Goal: Task Accomplishment & Management: Manage account settings

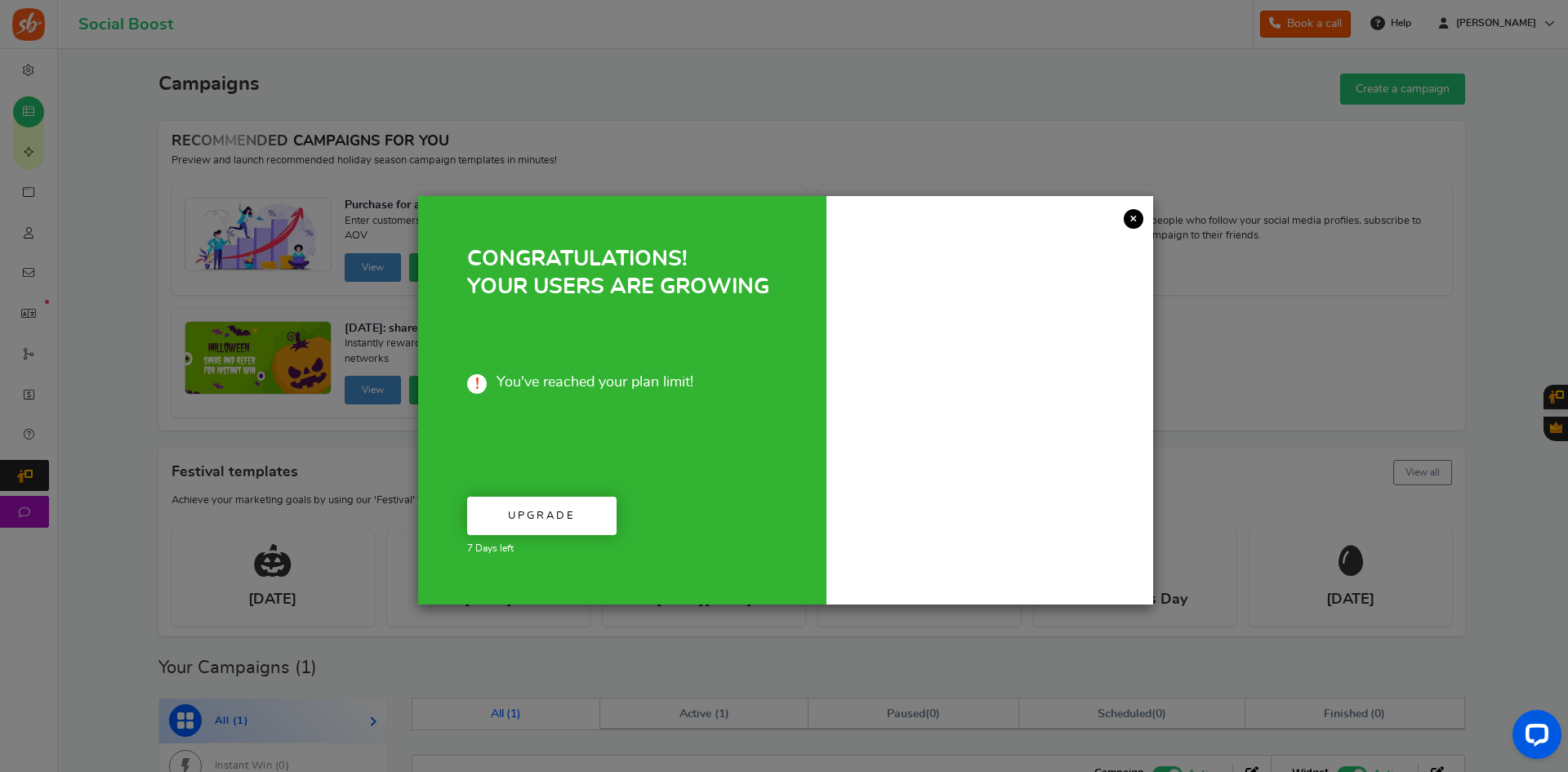
click at [1136, 218] on link "×" at bounding box center [1133, 218] width 19 height 19
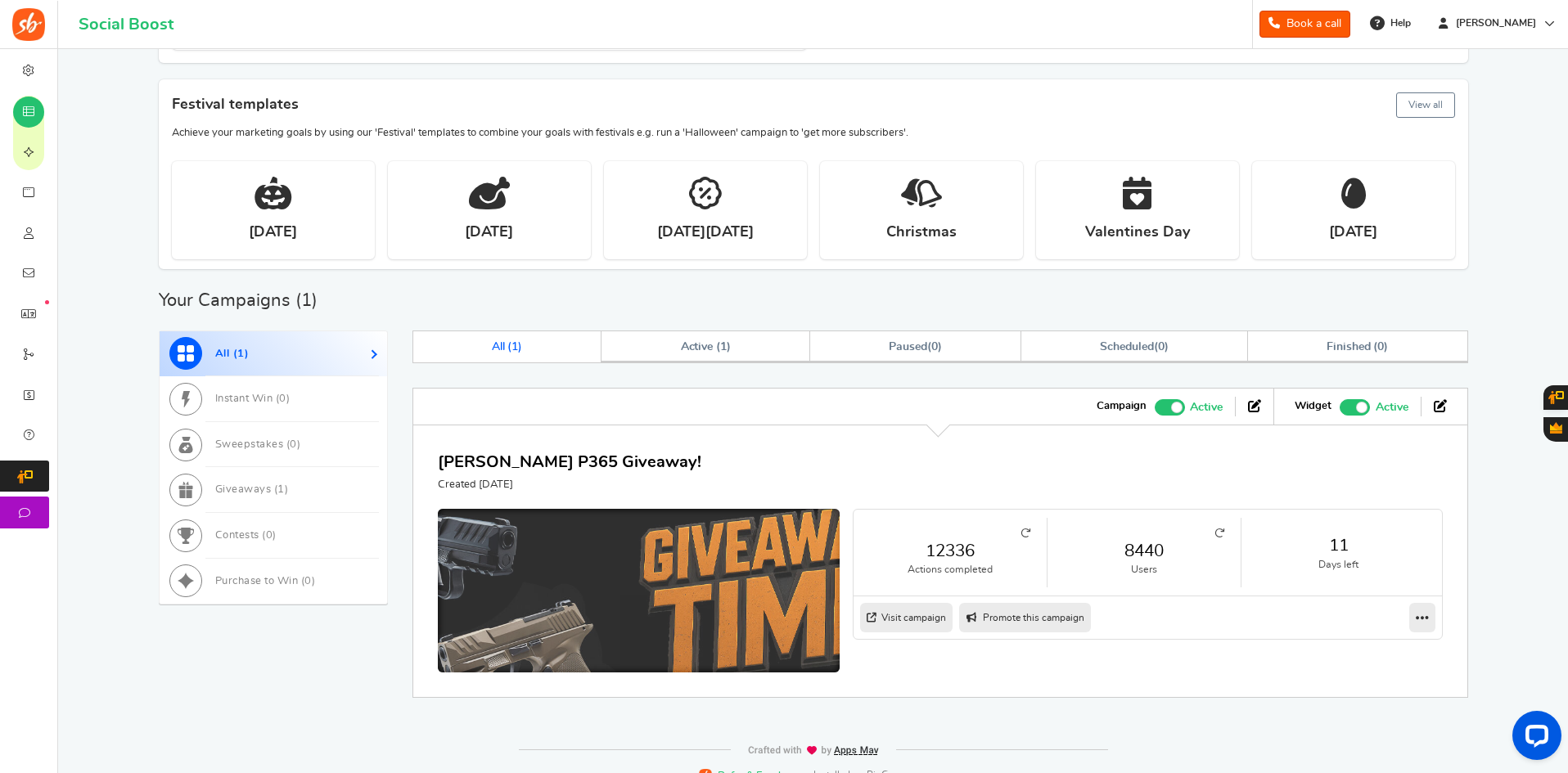
scroll to position [390, 0]
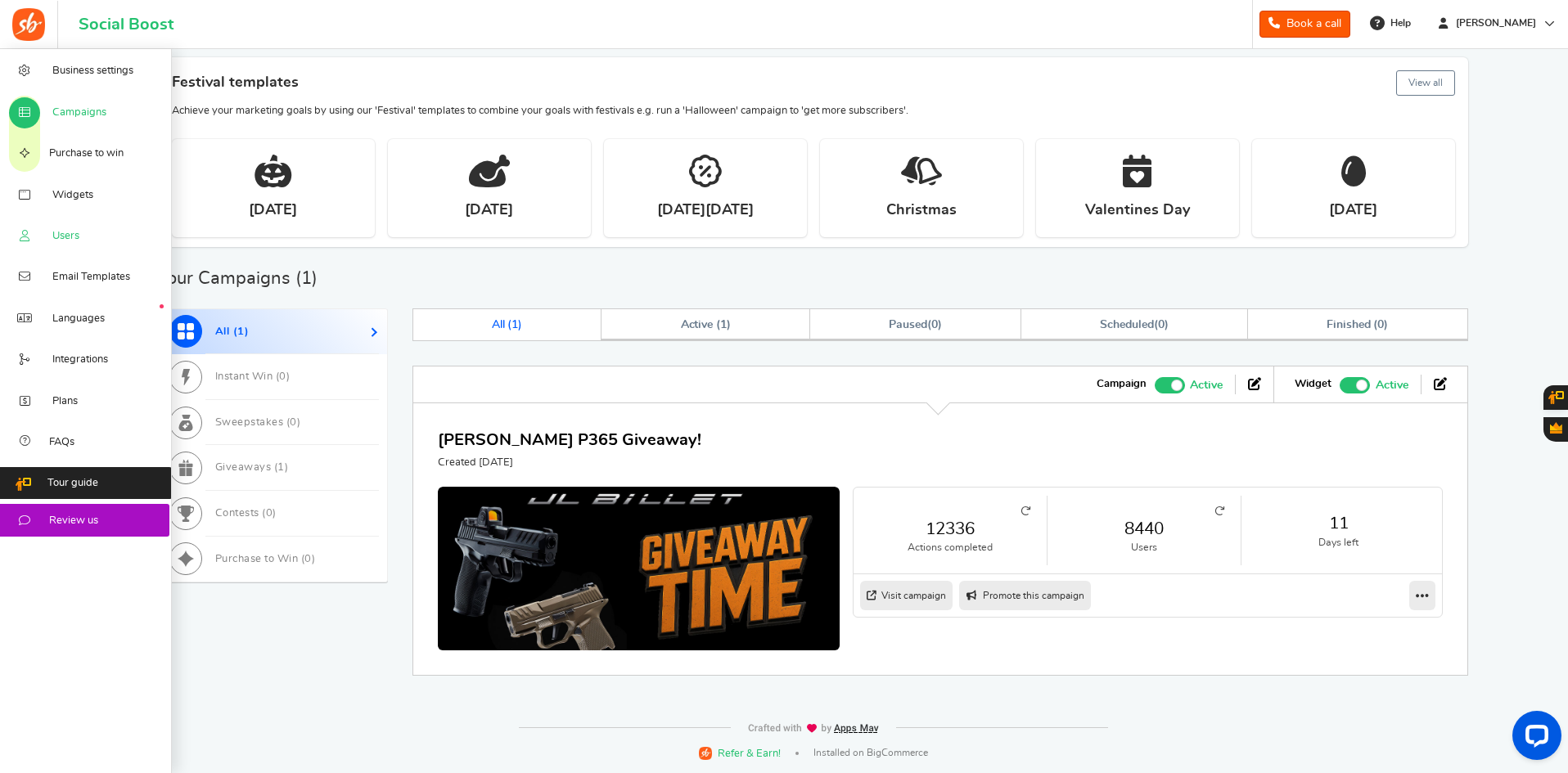
click at [51, 231] on link "Users" at bounding box center [85, 235] width 172 height 41
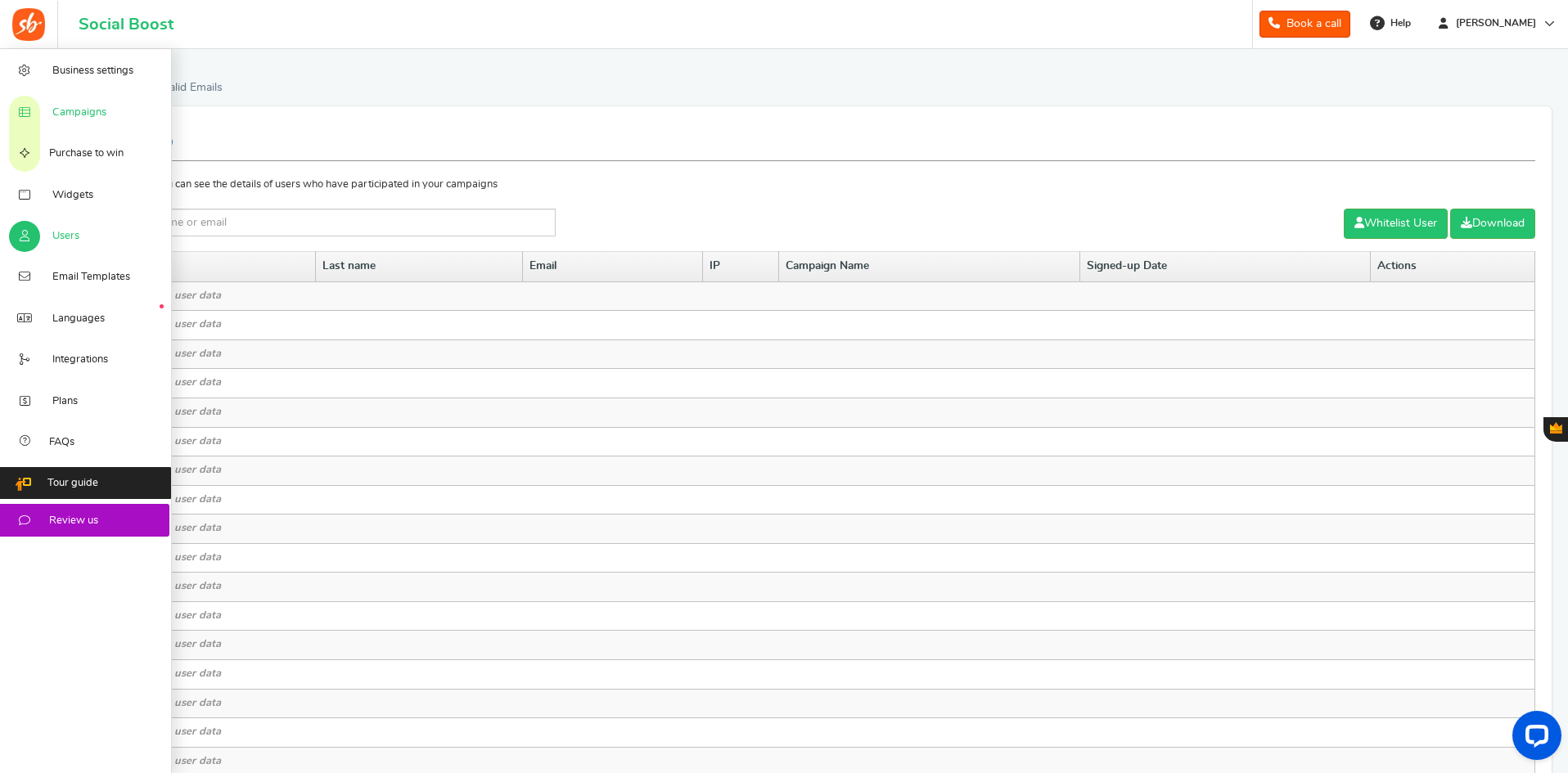
click at [78, 106] on span "Campaigns" at bounding box center [79, 113] width 54 height 15
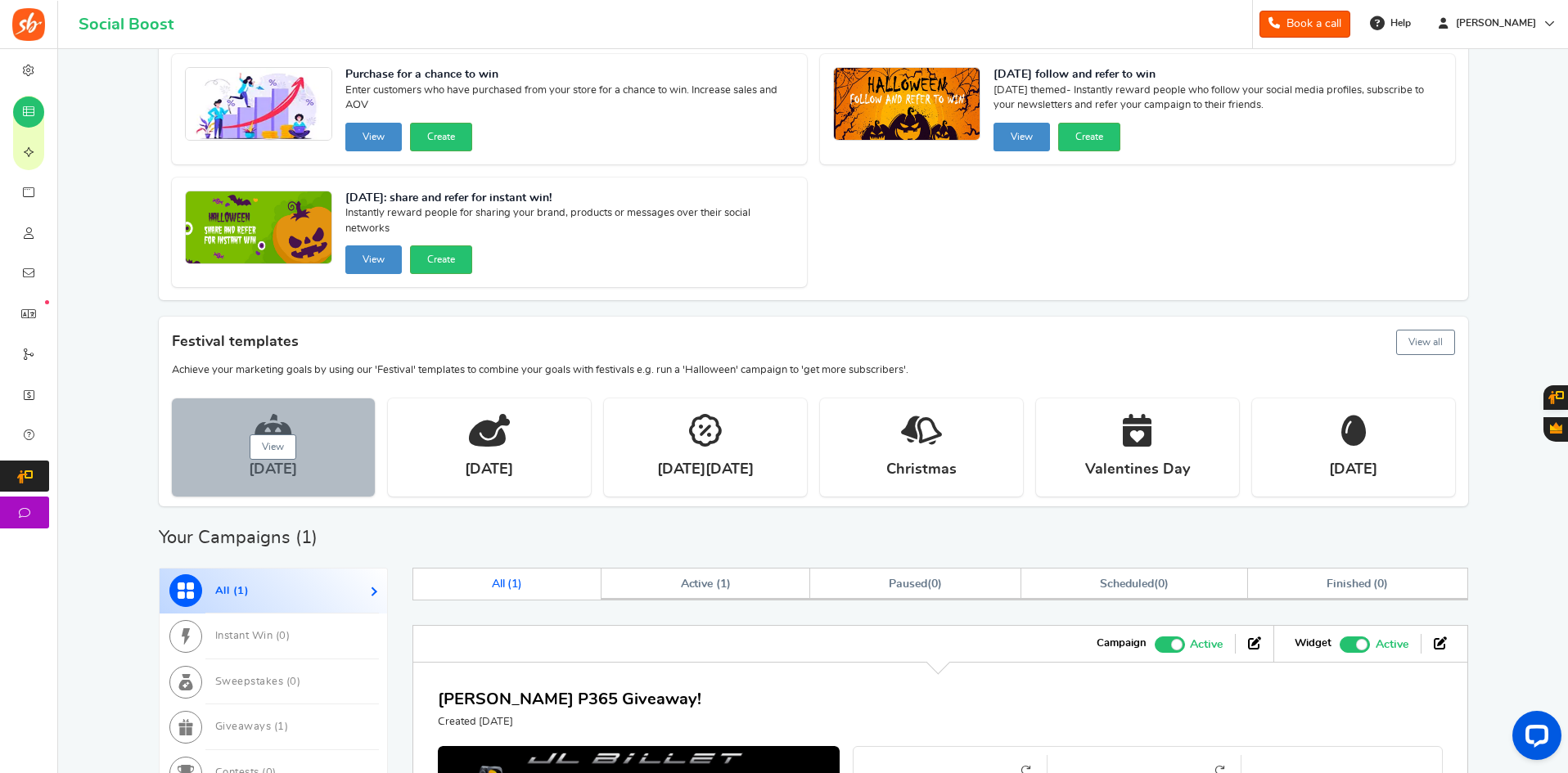
scroll to position [390, 0]
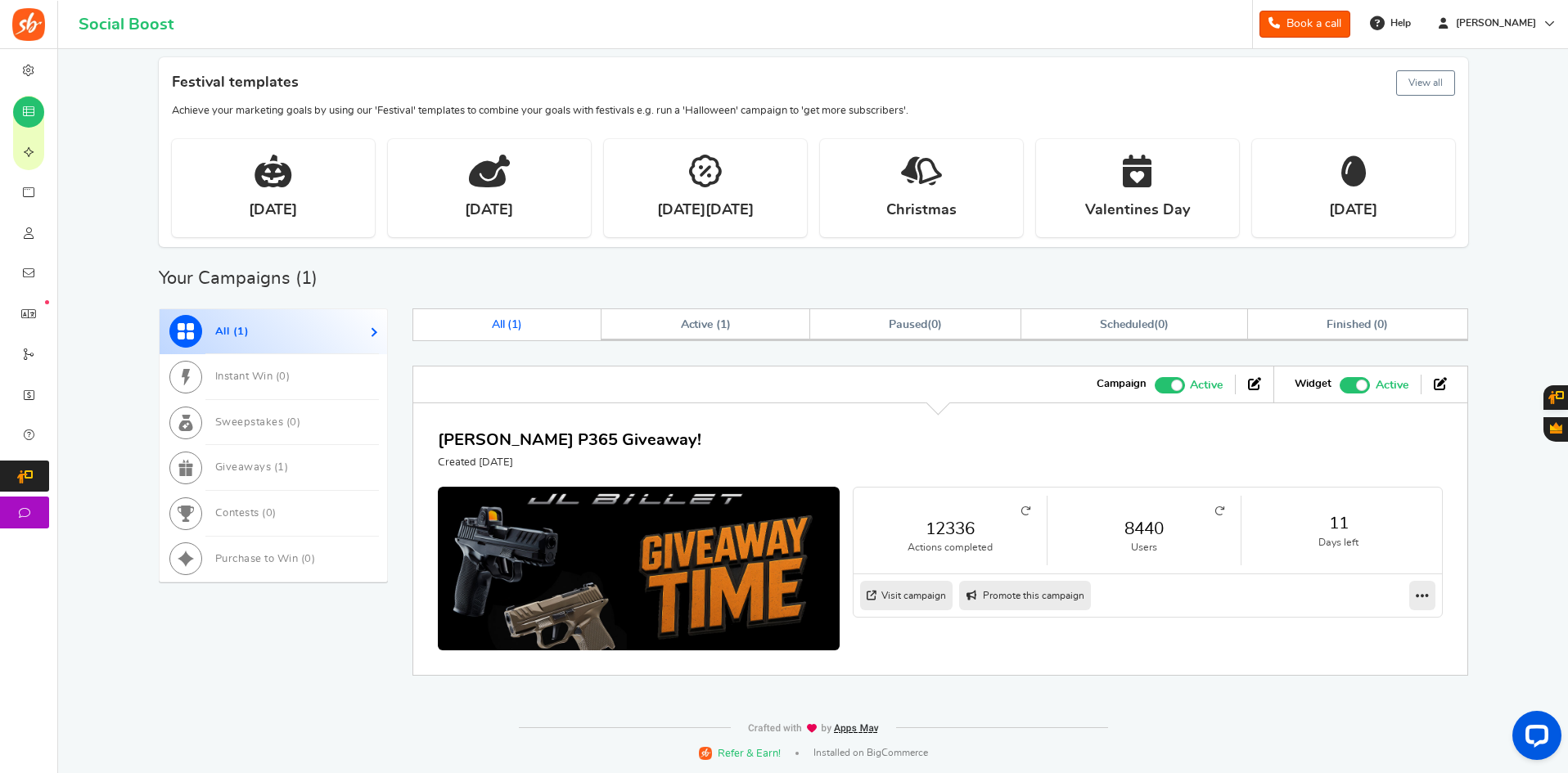
click at [950, 528] on link "12336" at bounding box center [950, 529] width 160 height 24
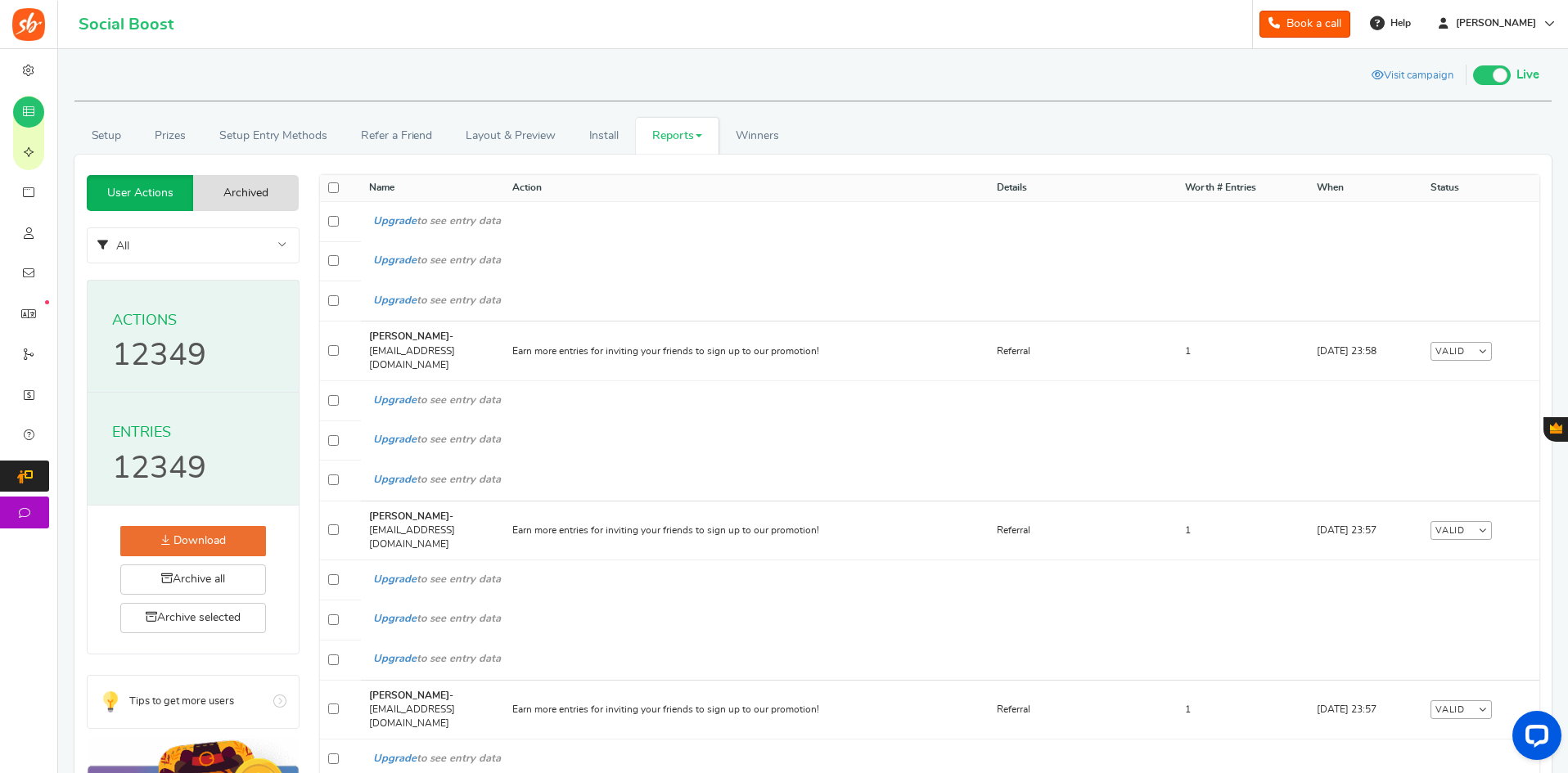
click at [696, 136] on span at bounding box center [698, 136] width 6 height 4
click at [668, 194] on link "Users" at bounding box center [701, 196] width 131 height 24
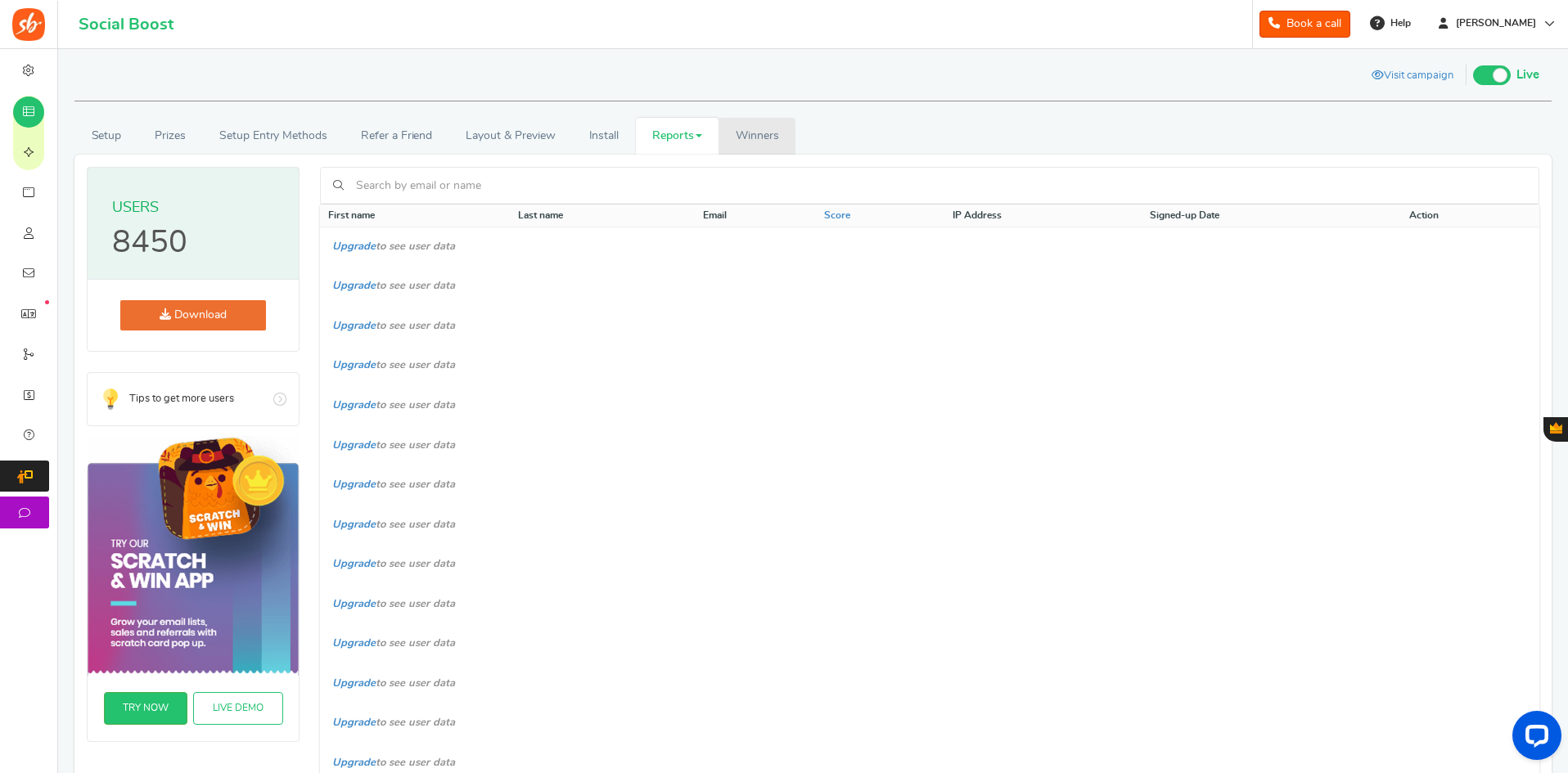
click at [765, 138] on span "Winners" at bounding box center [757, 135] width 44 height 11
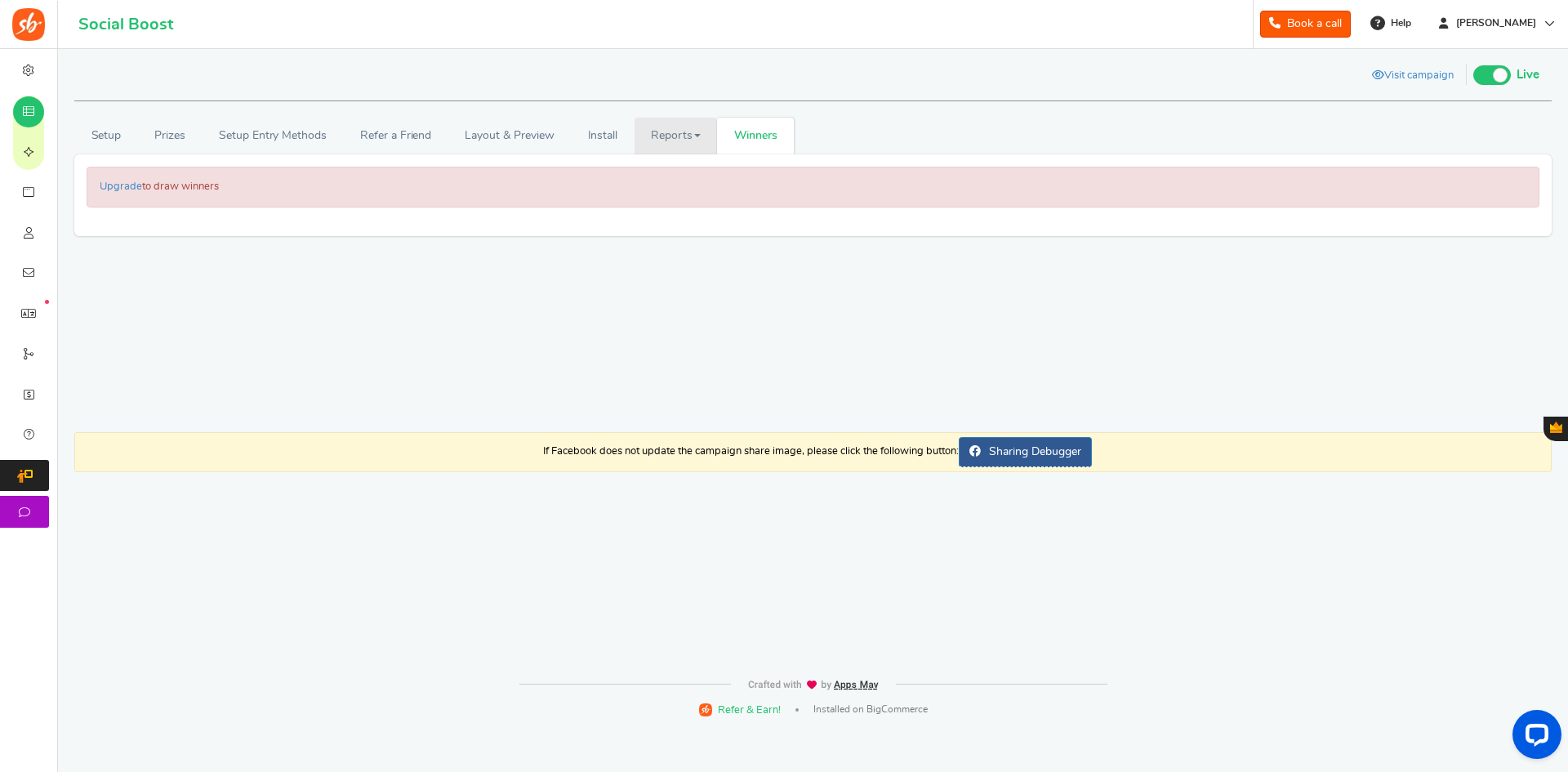
click at [673, 132] on link "Reports" at bounding box center [676, 136] width 83 height 37
click at [656, 164] on link "Analytics" at bounding box center [699, 172] width 130 height 24
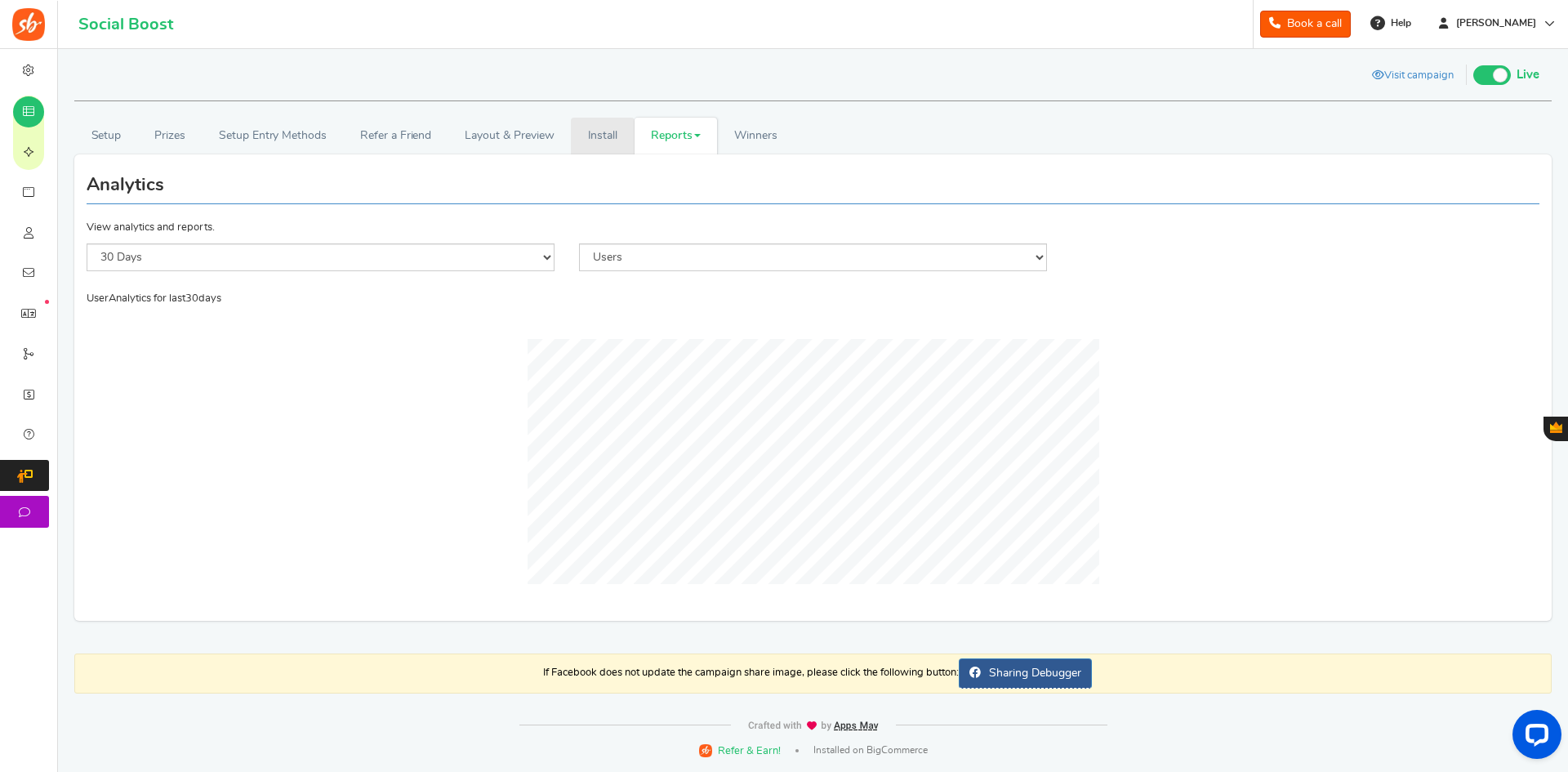
click at [599, 135] on link "Install" at bounding box center [602, 136] width 64 height 37
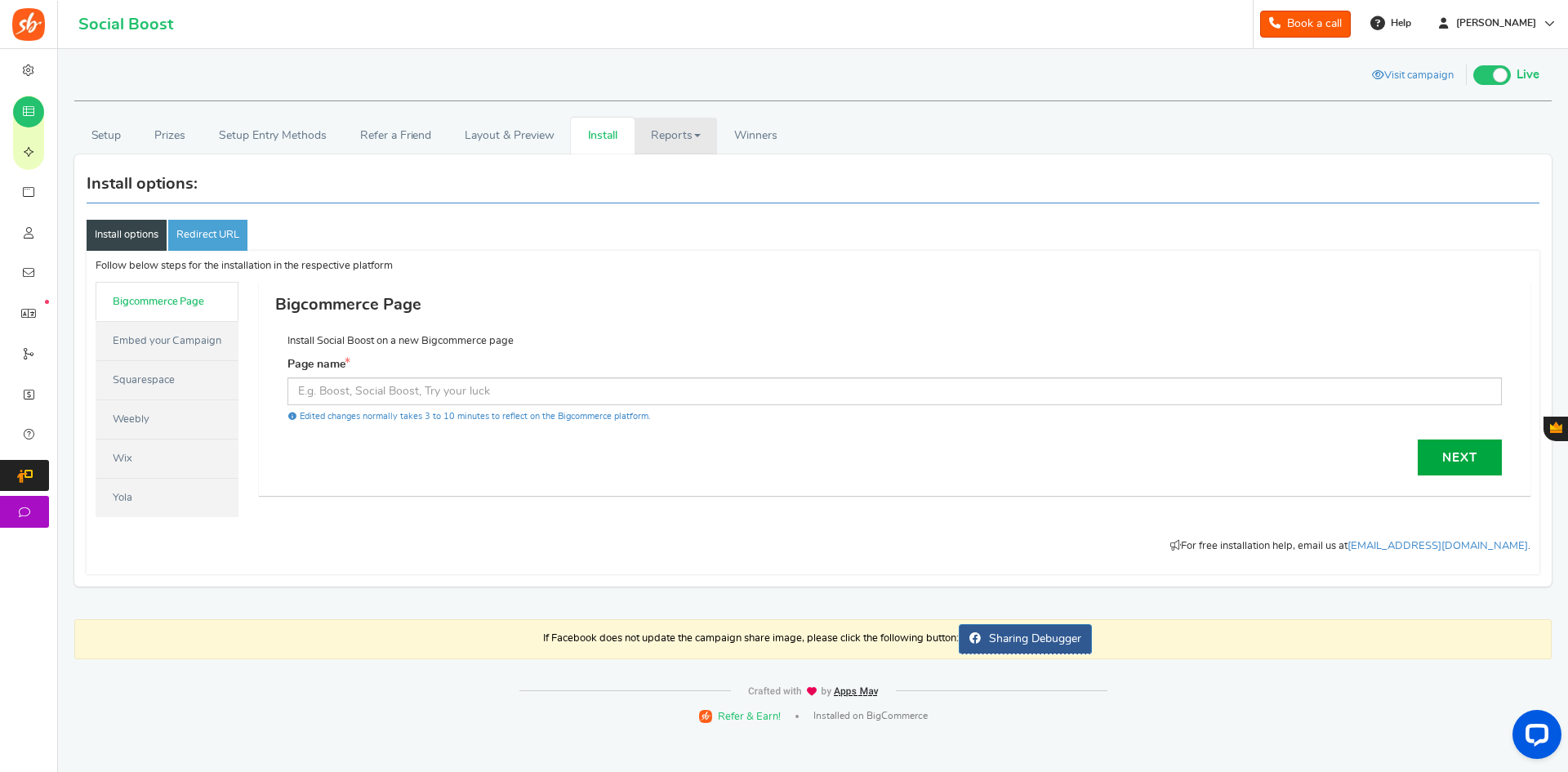
click at [685, 133] on link "Reports" at bounding box center [676, 136] width 83 height 37
click at [672, 194] on link "Users" at bounding box center [699, 195] width 130 height 24
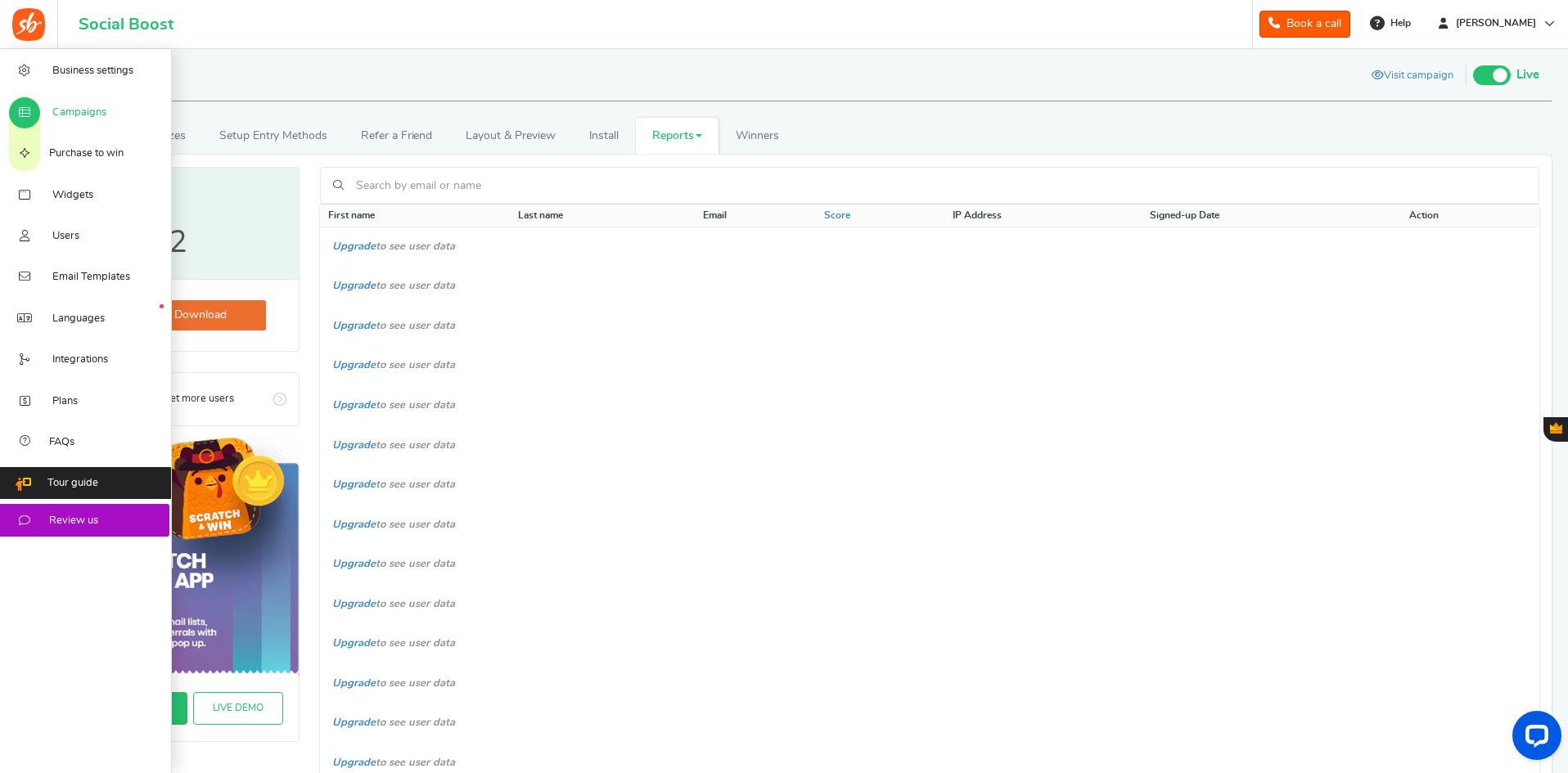
click at [77, 108] on span "Campaigns" at bounding box center [79, 113] width 54 height 15
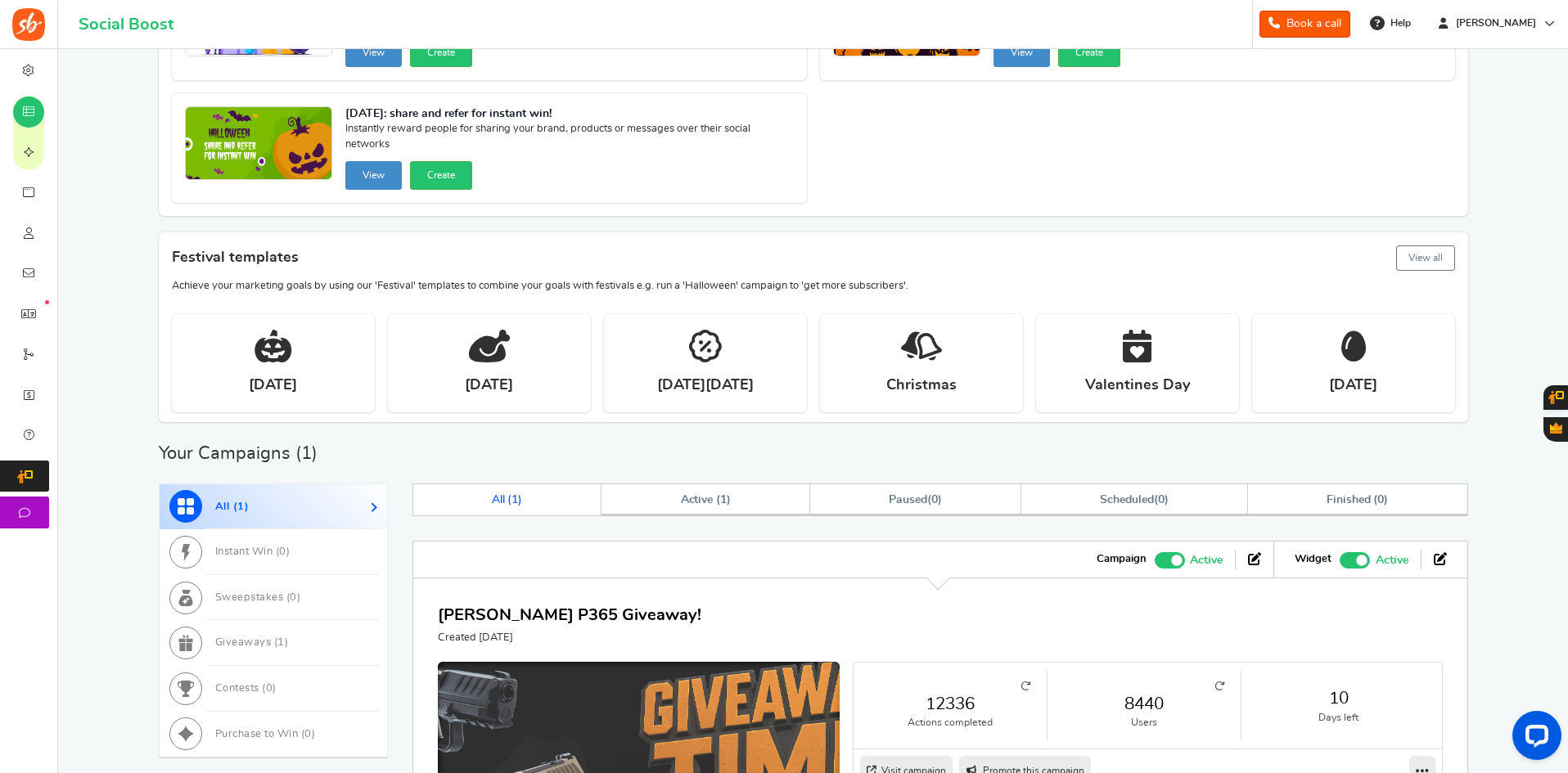
scroll to position [391, 0]
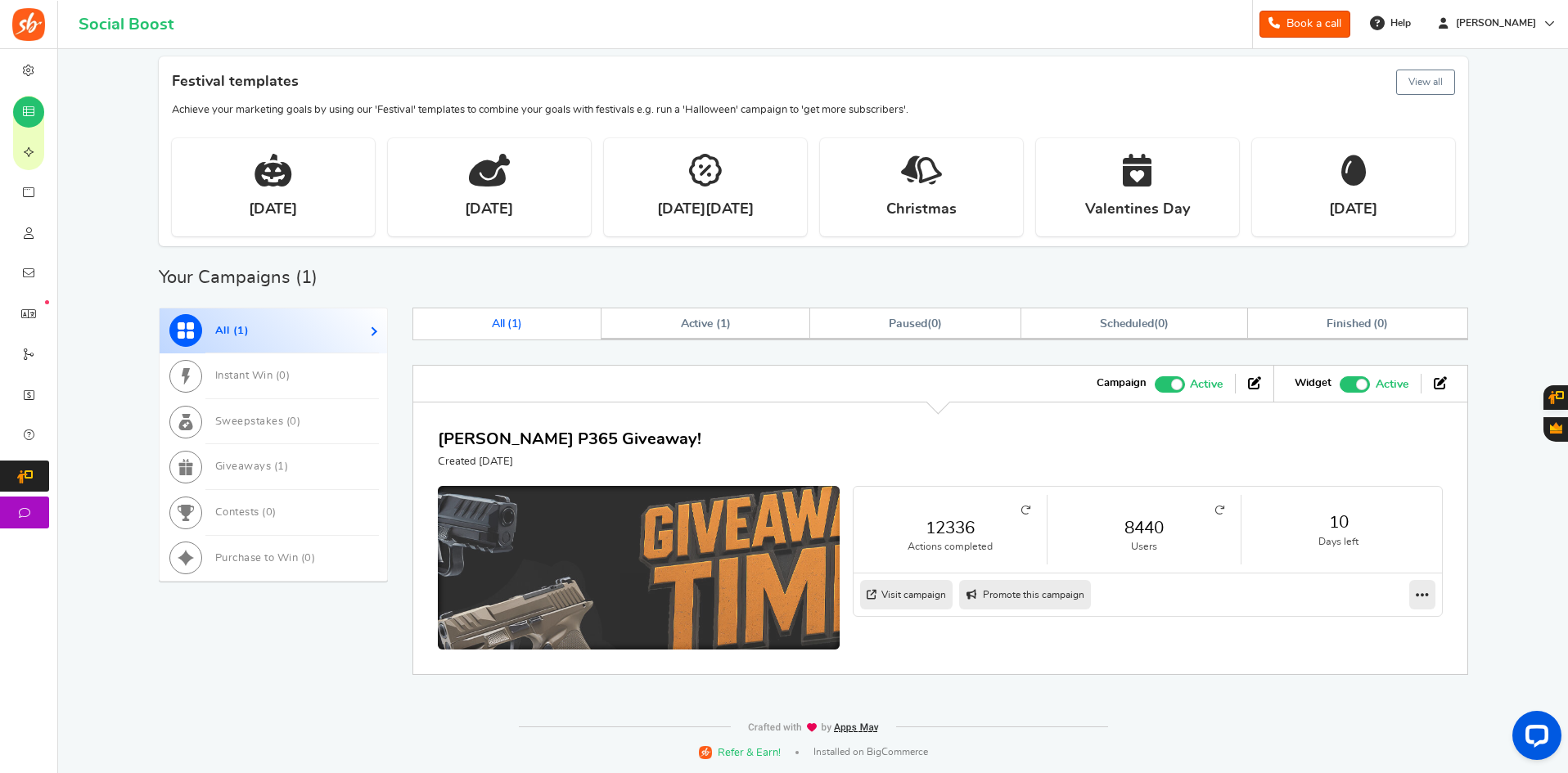
click at [552, 564] on img at bounding box center [639, 592] width 603 height 317
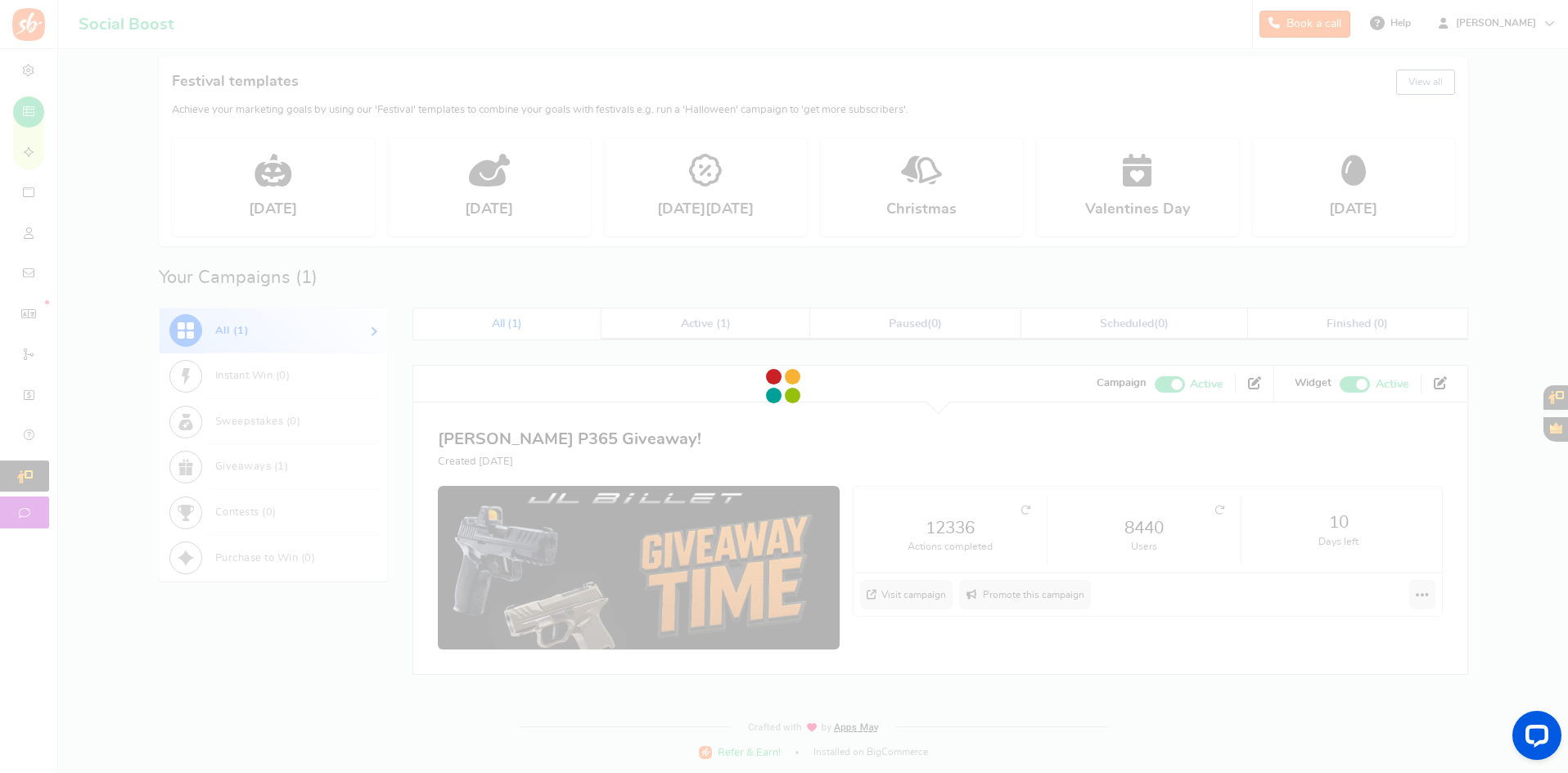
select select "21CHK"
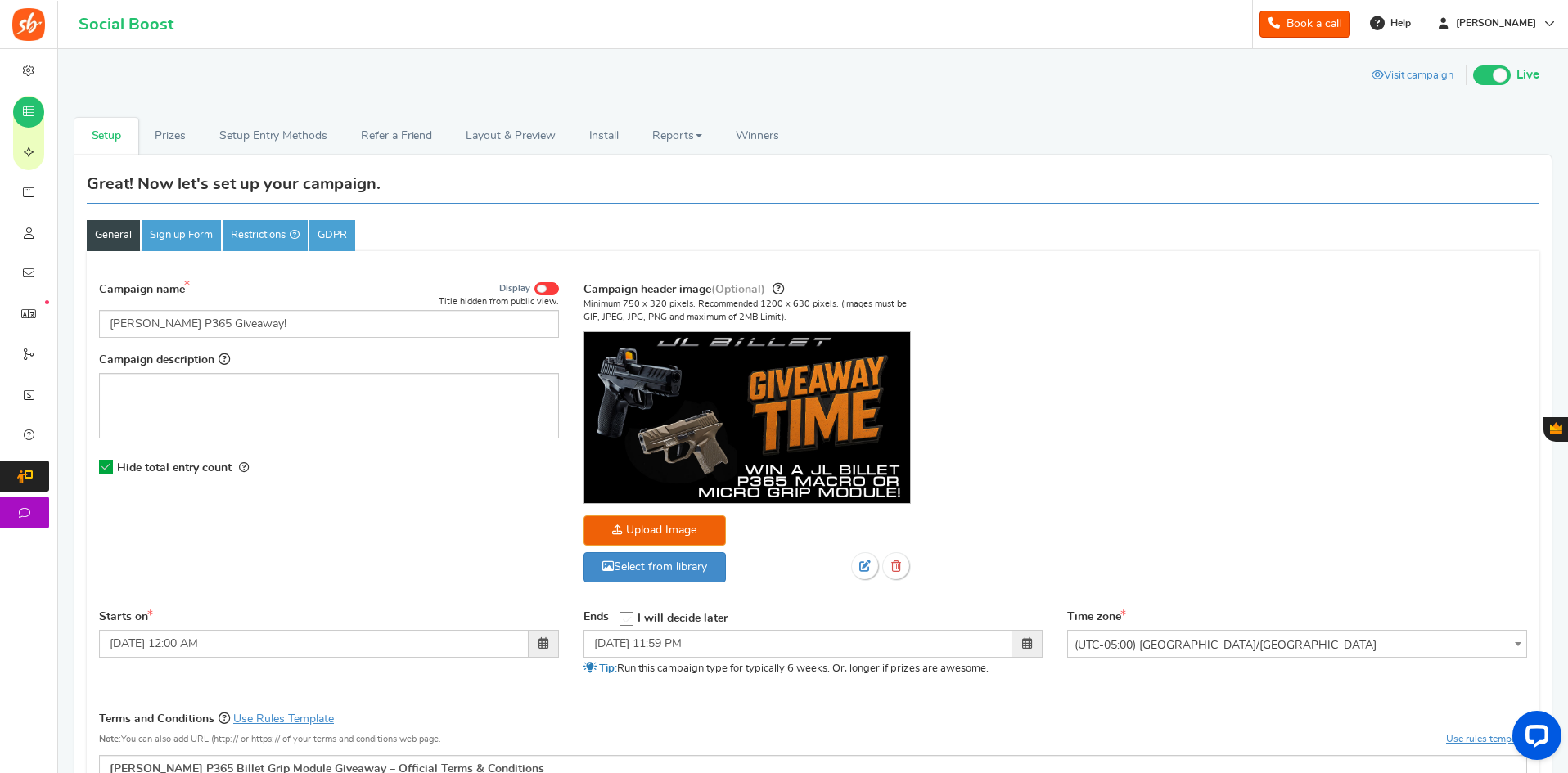
click at [251, 231] on link "Restrictions" at bounding box center [265, 235] width 85 height 32
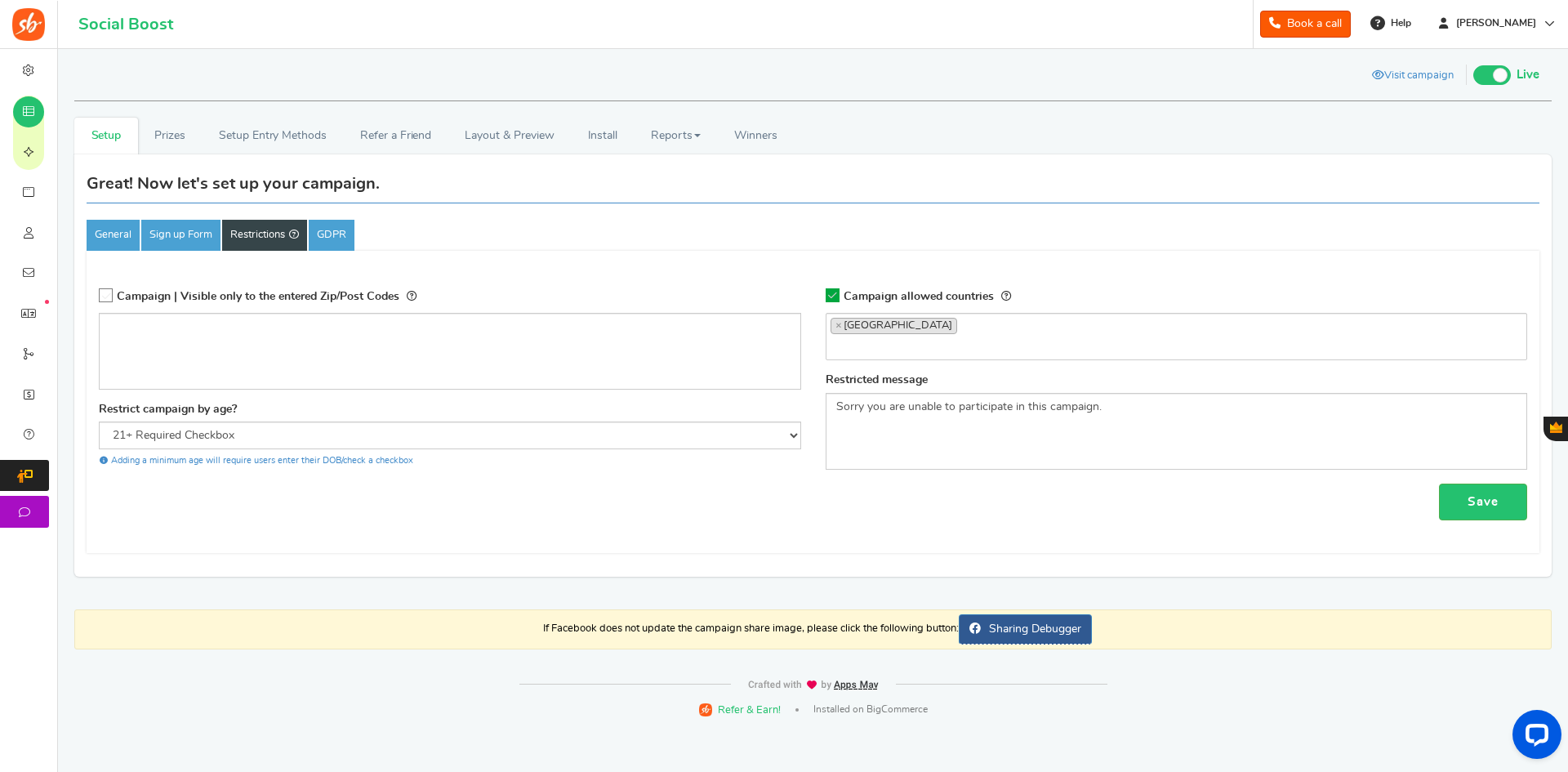
click at [504, 515] on div "Save" at bounding box center [813, 503] width 1428 height 37
click at [745, 136] on span "Winners" at bounding box center [755, 135] width 43 height 11
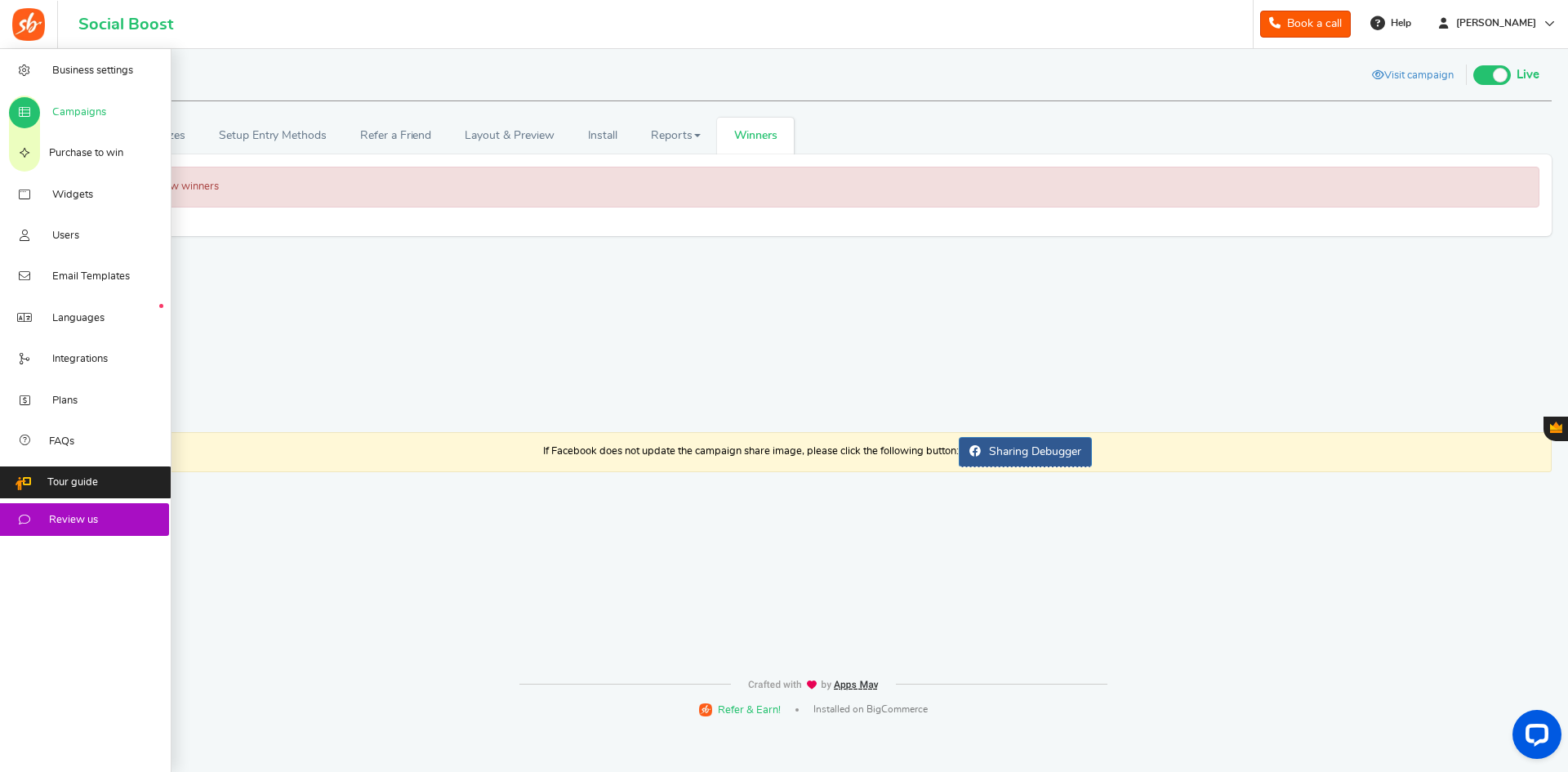
click at [75, 107] on span "Campaigns" at bounding box center [79, 113] width 54 height 15
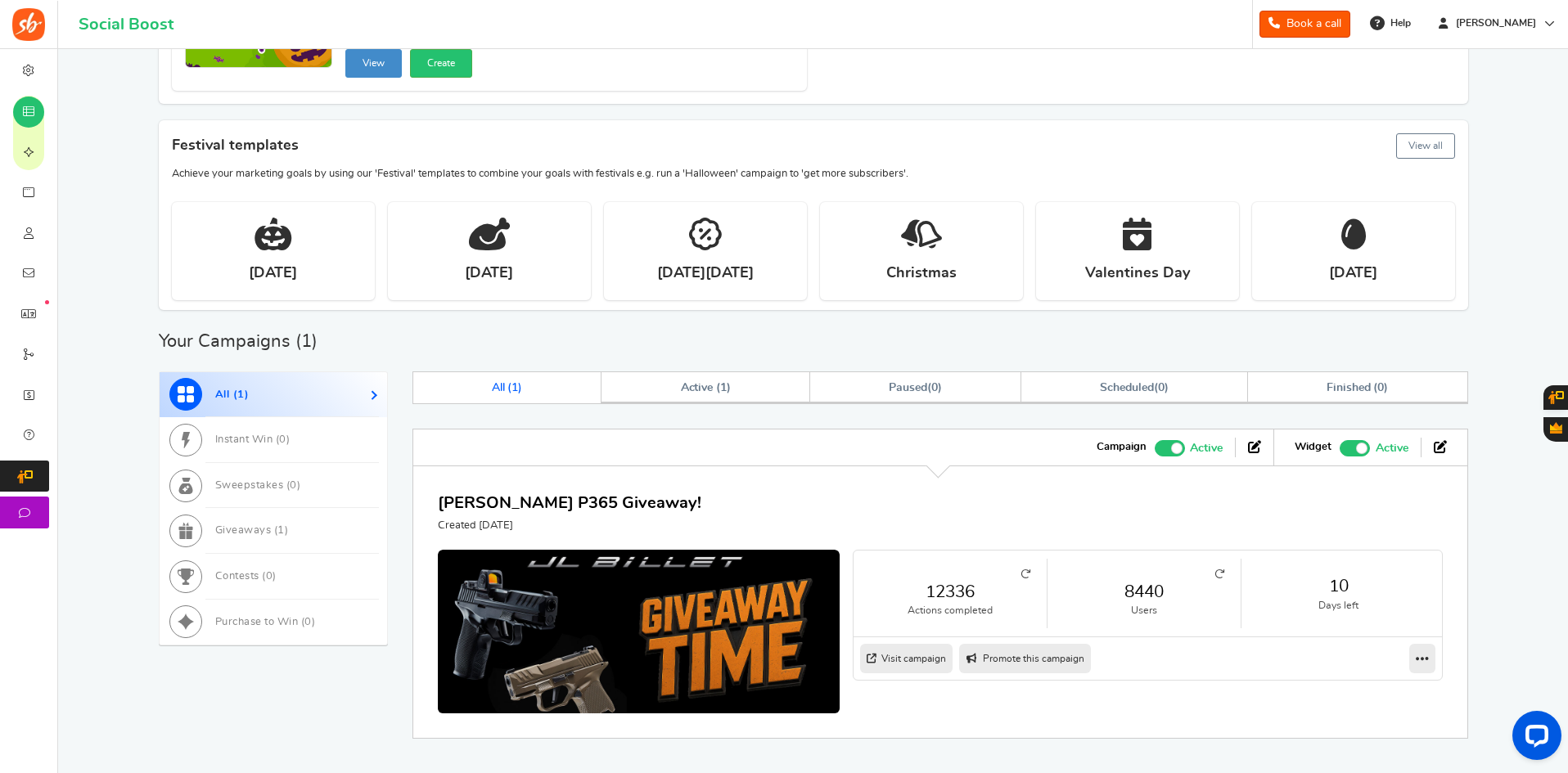
scroll to position [391, 0]
